Goal: Task Accomplishment & Management: Use online tool/utility

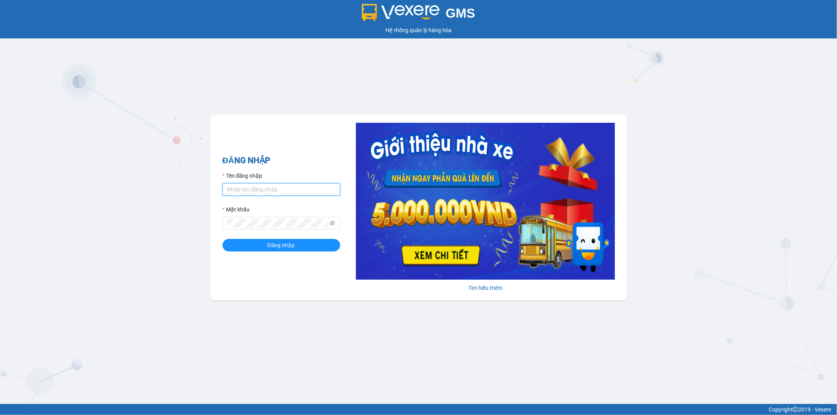
click at [251, 190] on input "Tên đăng nhập" at bounding box center [281, 189] width 118 height 13
type input "thang.vtp"
click at [279, 249] on span "Đăng nhập" at bounding box center [281, 245] width 27 height 9
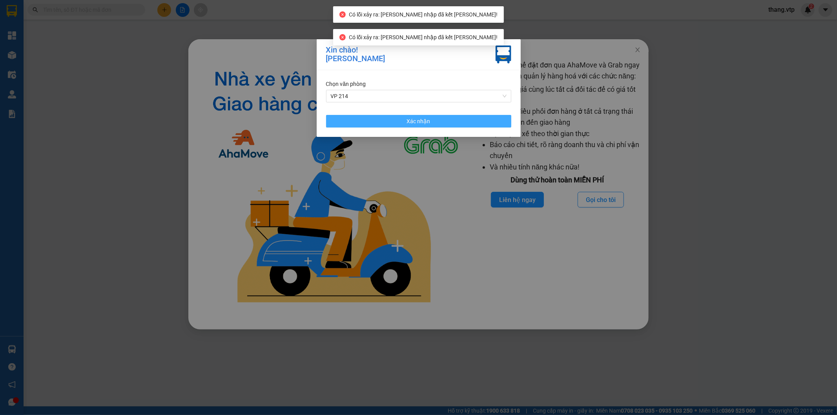
click at [454, 122] on button "Xác nhận" at bounding box center [418, 121] width 185 height 13
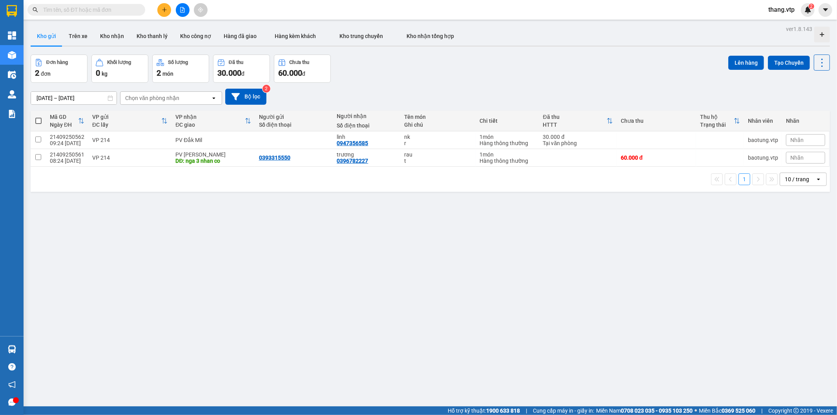
click at [62, 13] on input "text" at bounding box center [89, 9] width 93 height 9
paste input "B131409250656"
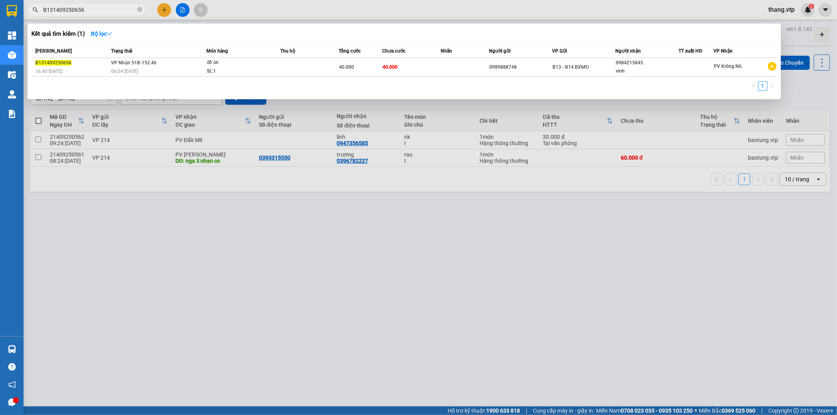
type input "B131409250656"
click at [190, 71] on div "06:04 - 15/09" at bounding box center [158, 71] width 95 height 9
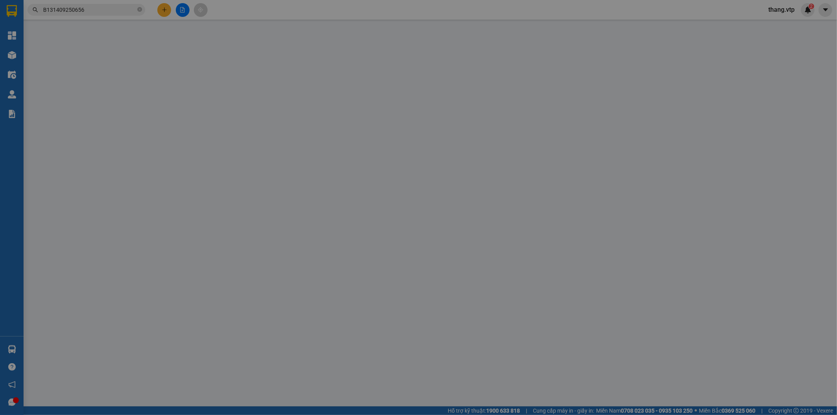
type input "0989888748"
type input "0984215845"
type input "vinh"
type input "40.000"
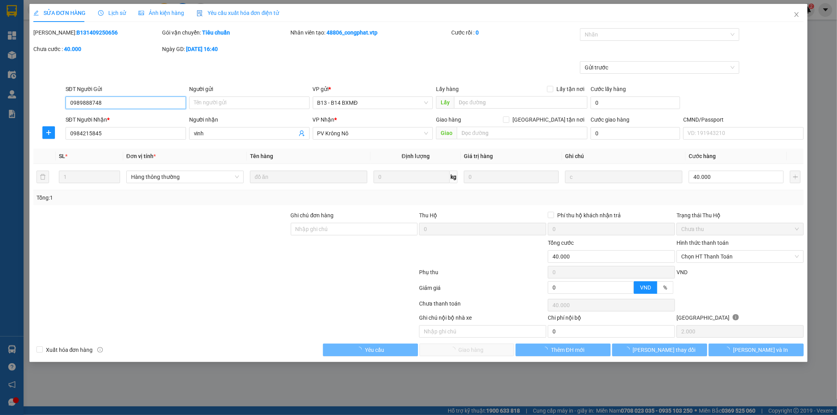
type input "2.000"
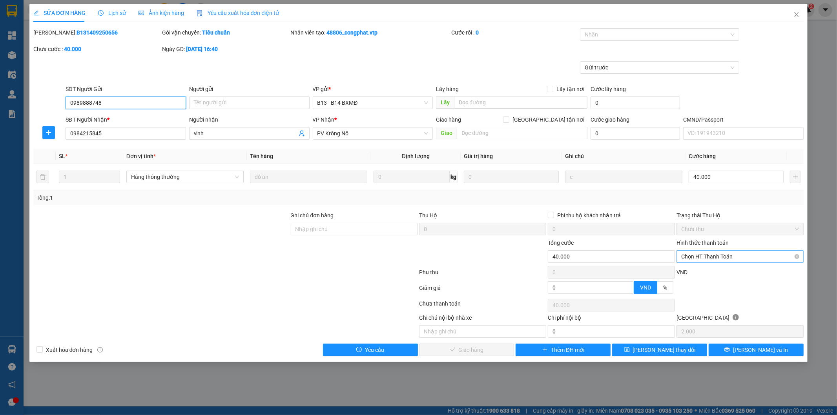
click at [724, 262] on span "Chọn HT Thanh Toán" at bounding box center [740, 257] width 118 height 12
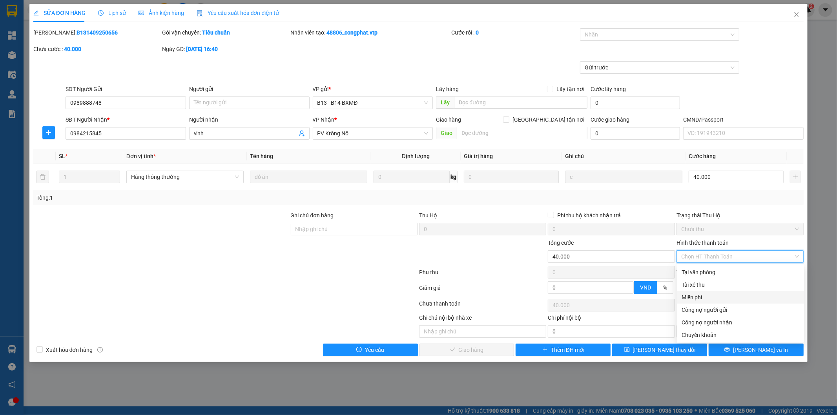
click at [704, 301] on div "Miễn phí" at bounding box center [741, 297] width 118 height 9
type input "0"
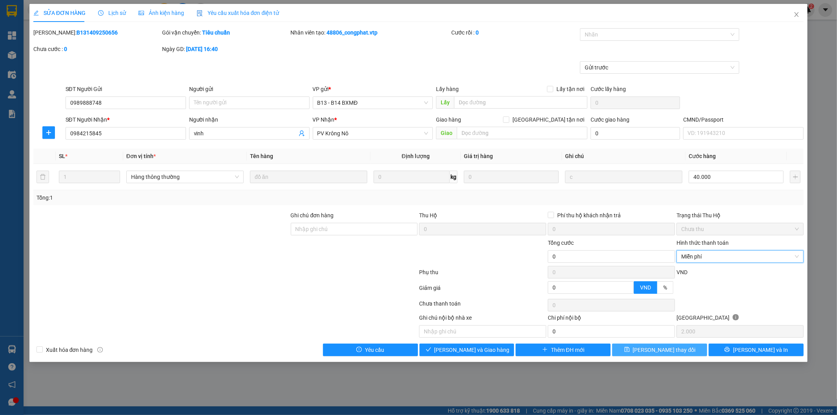
click at [665, 350] on span "Lưu thay đổi" at bounding box center [664, 350] width 63 height 9
